Goal: Navigation & Orientation: Find specific page/section

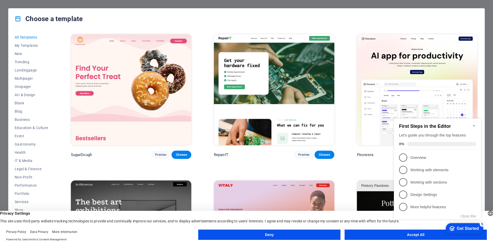
click at [376, 5] on div "Choose a template All Templates My Templates New Trending Landingpage Multipage…" at bounding box center [246, 122] width 493 height 245
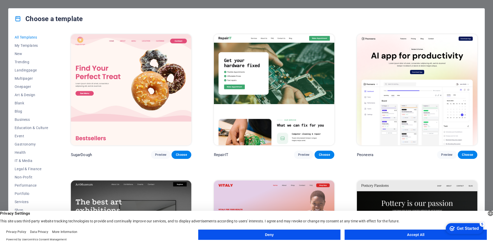
click at [427, 235] on button "Accept All" at bounding box center [416, 234] width 142 height 10
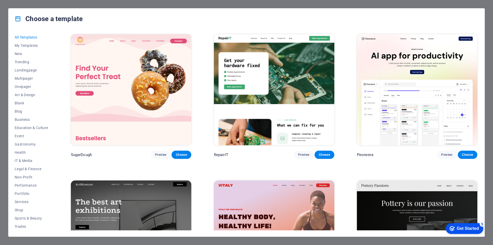
click at [489, 2] on div "Choose a template All Templates My Templates New Trending Landingpage Multipage…" at bounding box center [246, 122] width 493 height 245
